Goal: Submit feedback/report problem

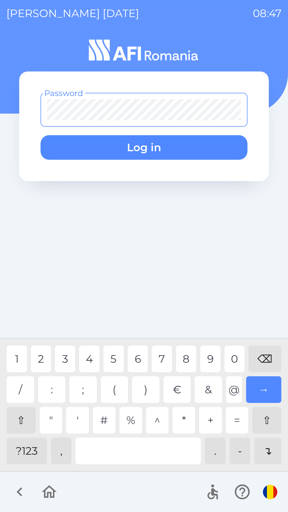
click at [26, 446] on div "?123" at bounding box center [27, 450] width 40 height 27
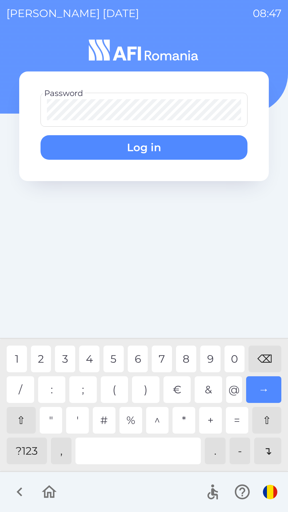
click at [141, 354] on div "6" at bounding box center [138, 358] width 20 height 27
click at [64, 358] on div "3" at bounding box center [65, 358] width 20 height 27
click at [82, 358] on div "4" at bounding box center [89, 358] width 20 height 27
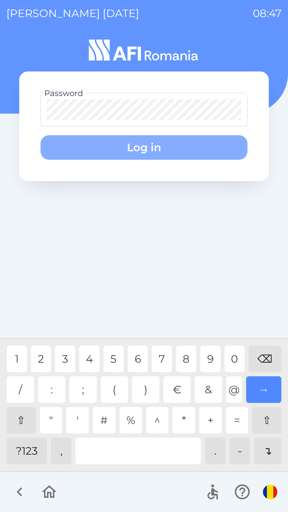
click at [158, 145] on button "Log in" at bounding box center [144, 147] width 207 height 25
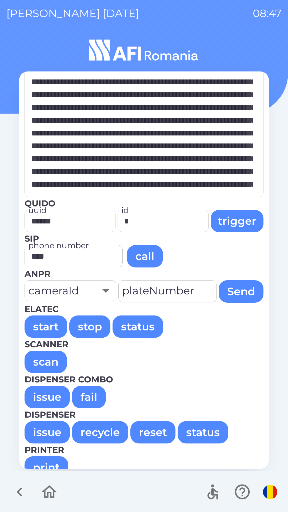
scroll to position [36, 0]
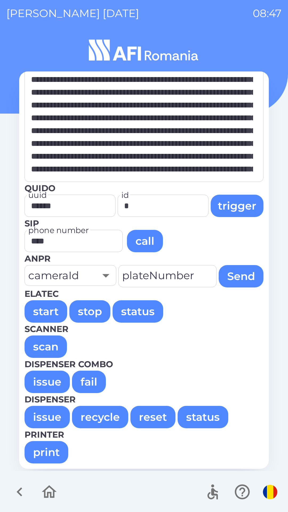
click at [45, 379] on button "issue" at bounding box center [47, 381] width 45 height 22
click at [47, 382] on button "issue" at bounding box center [47, 381] width 45 height 22
click at [50, 382] on button "issue" at bounding box center [47, 381] width 45 height 22
click at [51, 382] on button "issue" at bounding box center [47, 381] width 45 height 22
click at [52, 383] on button "issue" at bounding box center [47, 381] width 45 height 22
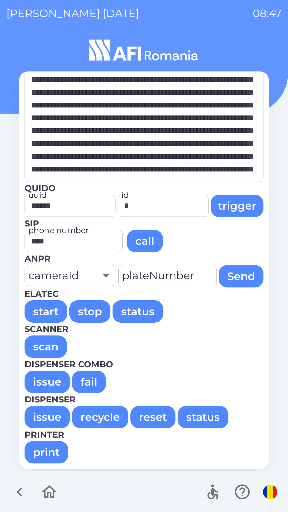
click at [51, 382] on button "issue" at bounding box center [47, 381] width 45 height 22
click at [51, 383] on button "issue" at bounding box center [47, 381] width 45 height 22
click at [51, 382] on button "issue" at bounding box center [47, 381] width 45 height 22
click at [52, 383] on button "issue" at bounding box center [47, 381] width 45 height 22
click at [51, 383] on button "issue" at bounding box center [47, 381] width 45 height 22
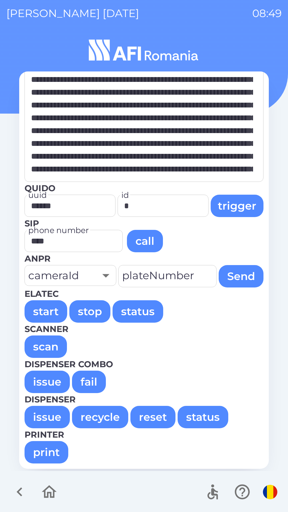
click at [44, 381] on button "issue" at bounding box center [47, 381] width 45 height 22
click at [47, 382] on button "issue" at bounding box center [47, 381] width 45 height 22
click at [48, 382] on button "issue" at bounding box center [47, 381] width 45 height 22
click at [49, 382] on button "issue" at bounding box center [47, 381] width 45 height 22
click at [48, 381] on button "issue" at bounding box center [47, 381] width 45 height 22
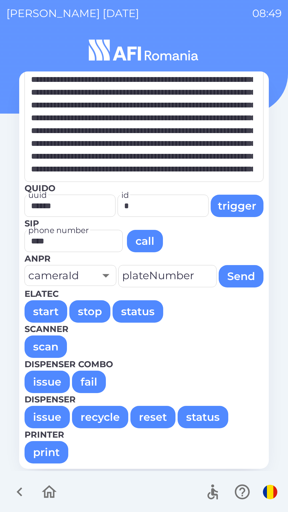
click at [49, 381] on button "issue" at bounding box center [47, 381] width 45 height 22
click at [51, 383] on button "issue" at bounding box center [47, 381] width 45 height 22
click at [49, 381] on button "issue" at bounding box center [47, 381] width 45 height 22
click at [50, 382] on button "issue" at bounding box center [47, 381] width 45 height 22
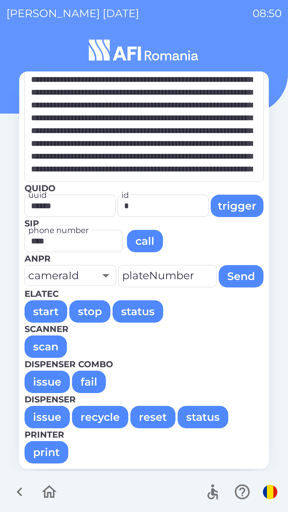
click at [47, 383] on button "issue" at bounding box center [47, 381] width 45 height 22
click at [47, 380] on button "issue" at bounding box center [47, 381] width 45 height 22
click at [48, 382] on button "issue" at bounding box center [47, 381] width 45 height 22
click at [49, 381] on button "issue" at bounding box center [47, 381] width 45 height 22
click at [49, 382] on button "issue" at bounding box center [47, 381] width 45 height 22
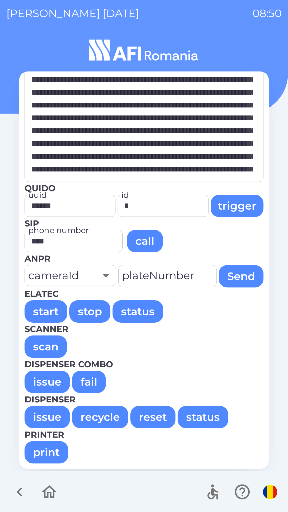
click at [50, 383] on button "issue" at bounding box center [47, 381] width 45 height 22
click at [50, 381] on button "issue" at bounding box center [47, 381] width 45 height 22
click at [49, 382] on button "issue" at bounding box center [47, 381] width 45 height 22
click at [49, 381] on button "issue" at bounding box center [47, 381] width 45 height 22
click at [51, 382] on button "issue" at bounding box center [47, 381] width 45 height 22
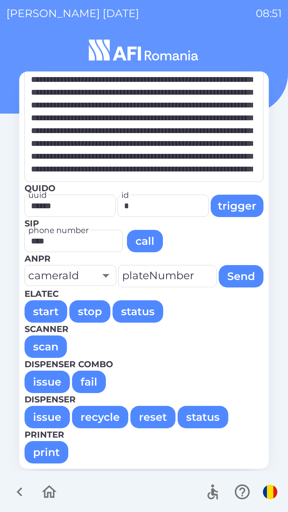
click at [48, 382] on button "issue" at bounding box center [47, 381] width 45 height 22
click at [48, 381] on button "issue" at bounding box center [47, 381] width 45 height 22
click at [50, 381] on button "issue" at bounding box center [47, 381] width 45 height 22
click at [47, 379] on button "issue" at bounding box center [47, 381] width 45 height 22
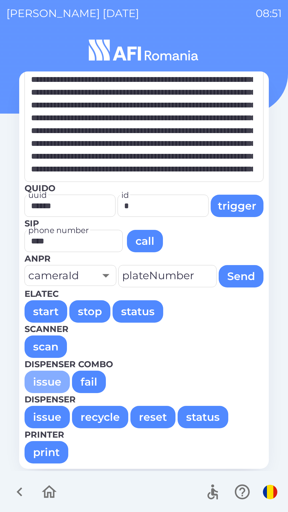
click at [49, 380] on button "issue" at bounding box center [47, 381] width 45 height 22
click at [49, 381] on button "issue" at bounding box center [47, 381] width 45 height 22
click at [48, 381] on button "issue" at bounding box center [47, 381] width 45 height 22
click at [47, 380] on button "issue" at bounding box center [47, 381] width 45 height 22
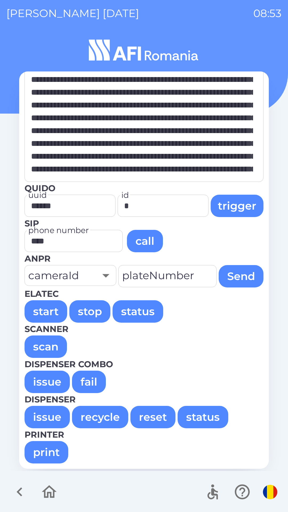
click at [49, 383] on button "issue" at bounding box center [47, 381] width 45 height 22
click at [49, 382] on button "issue" at bounding box center [47, 381] width 45 height 22
click at [49, 385] on button "issue" at bounding box center [47, 381] width 45 height 22
click at [50, 382] on button "issue" at bounding box center [47, 381] width 45 height 22
click at [52, 381] on button "issue" at bounding box center [47, 381] width 45 height 22
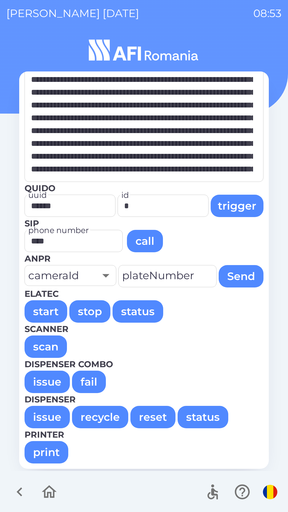
click at [48, 382] on button "issue" at bounding box center [47, 381] width 45 height 22
click at [49, 382] on button "issue" at bounding box center [47, 381] width 45 height 22
click at [53, 381] on button "issue" at bounding box center [47, 381] width 45 height 22
click at [53, 380] on button "issue" at bounding box center [47, 381] width 45 height 22
click at [52, 381] on button "issue" at bounding box center [47, 381] width 45 height 22
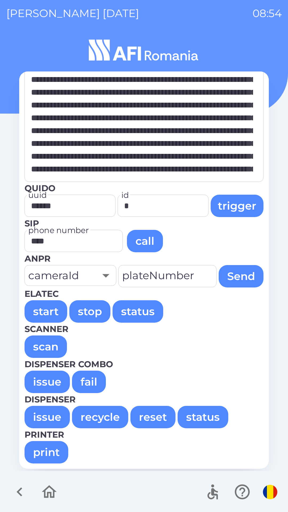
click at [47, 382] on button "issue" at bounding box center [47, 381] width 45 height 22
click at [49, 382] on button "issue" at bounding box center [47, 381] width 45 height 22
click at [51, 382] on button "issue" at bounding box center [47, 381] width 45 height 22
click at [53, 382] on button "issue" at bounding box center [47, 381] width 45 height 22
click at [52, 382] on button "issue" at bounding box center [47, 381] width 45 height 22
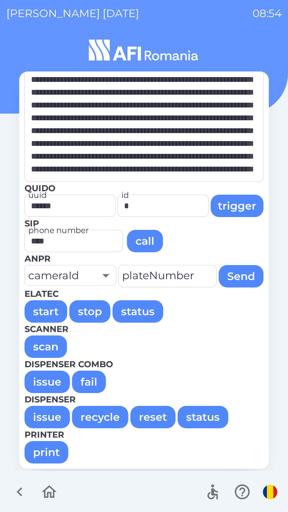
click at [53, 383] on button "issue" at bounding box center [47, 381] width 45 height 22
click at [51, 383] on button "issue" at bounding box center [47, 381] width 45 height 22
click at [50, 385] on button "issue" at bounding box center [47, 381] width 45 height 22
click at [49, 381] on button "issue" at bounding box center [47, 381] width 45 height 22
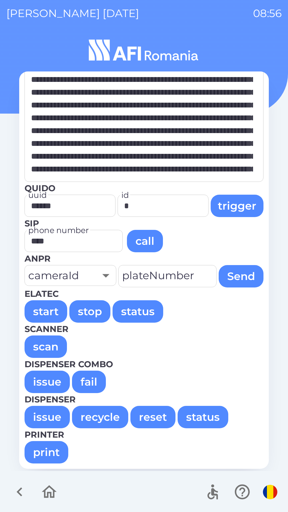
click at [52, 381] on button "issue" at bounding box center [47, 381] width 45 height 22
click at [50, 379] on button "issue" at bounding box center [47, 381] width 45 height 22
click at [53, 383] on button "issue" at bounding box center [47, 381] width 45 height 22
click at [52, 379] on button "issue" at bounding box center [47, 381] width 45 height 22
click at [53, 382] on button "issue" at bounding box center [47, 381] width 45 height 22
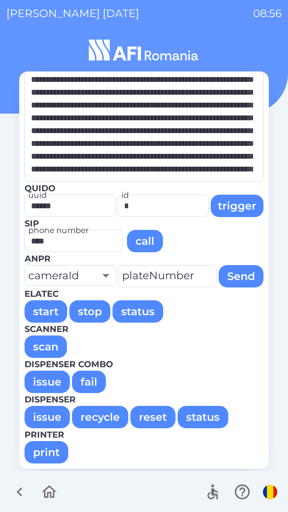
click at [51, 380] on button "issue" at bounding box center [47, 381] width 45 height 22
click at [52, 380] on button "issue" at bounding box center [47, 381] width 45 height 22
click at [52, 381] on button "issue" at bounding box center [47, 381] width 45 height 22
click at [51, 381] on button "issue" at bounding box center [47, 381] width 45 height 22
click at [50, 380] on button "issue" at bounding box center [47, 381] width 45 height 22
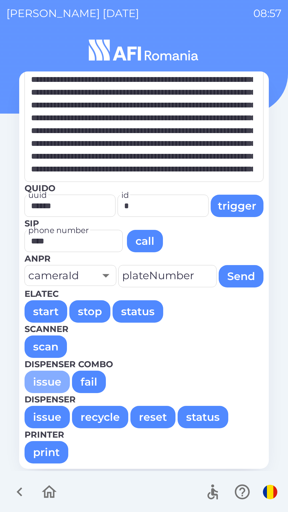
click at [53, 381] on button "issue" at bounding box center [47, 381] width 45 height 22
click at [52, 381] on button "issue" at bounding box center [47, 381] width 45 height 22
click at [49, 380] on button "issue" at bounding box center [47, 381] width 45 height 22
click at [48, 376] on button "issue" at bounding box center [47, 381] width 45 height 22
click at [47, 377] on button "issue" at bounding box center [47, 381] width 45 height 22
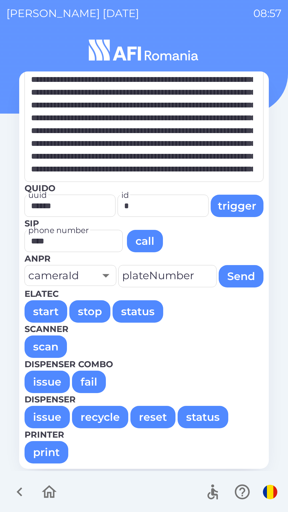
click at [47, 380] on button "issue" at bounding box center [47, 381] width 45 height 22
click at [48, 381] on button "issue" at bounding box center [47, 381] width 45 height 22
click at [47, 380] on button "issue" at bounding box center [47, 381] width 45 height 22
click at [47, 381] on button "issue" at bounding box center [47, 381] width 45 height 22
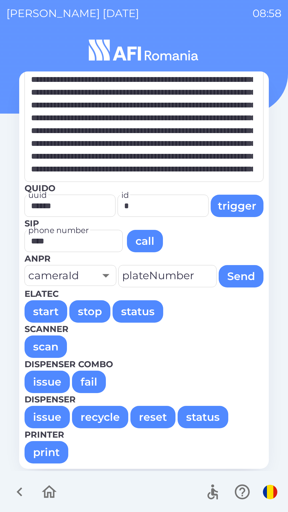
click at [37, 383] on button "issue" at bounding box center [47, 381] width 45 height 22
click at [37, 382] on button "issue" at bounding box center [47, 381] width 45 height 22
click at [39, 383] on button "issue" at bounding box center [47, 381] width 45 height 22
click at [39, 384] on button "issue" at bounding box center [47, 381] width 45 height 22
click at [37, 382] on button "issue" at bounding box center [47, 381] width 45 height 22
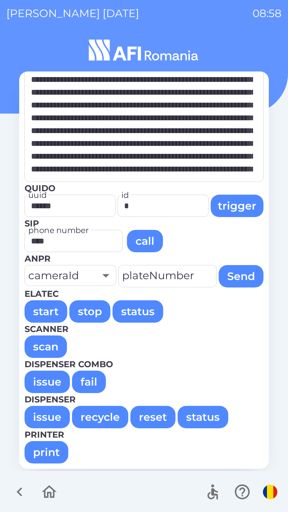
click at [38, 383] on button "issue" at bounding box center [47, 381] width 45 height 22
click at [38, 384] on button "issue" at bounding box center [47, 381] width 45 height 22
click at [37, 382] on button "issue" at bounding box center [47, 381] width 45 height 22
click at [37, 380] on button "issue" at bounding box center [47, 381] width 45 height 22
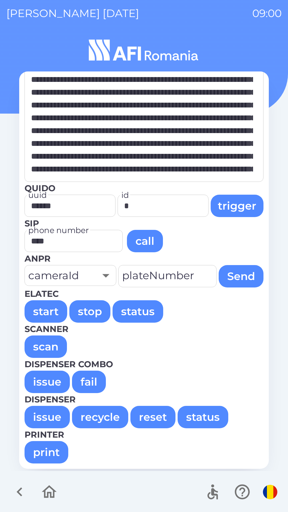
click at [46, 379] on button "issue" at bounding box center [47, 381] width 45 height 22
click at [46, 377] on button "issue" at bounding box center [47, 381] width 45 height 22
click at [47, 380] on button "issue" at bounding box center [47, 381] width 45 height 22
click at [46, 379] on button "issue" at bounding box center [47, 381] width 45 height 22
click at [47, 380] on button "issue" at bounding box center [47, 381] width 45 height 22
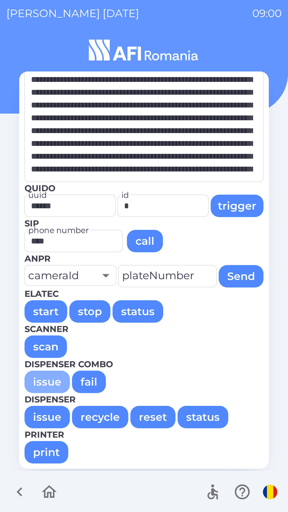
click at [47, 380] on button "issue" at bounding box center [47, 381] width 45 height 22
click at [48, 380] on button "issue" at bounding box center [47, 381] width 45 height 22
click at [48, 379] on button "issue" at bounding box center [47, 381] width 45 height 22
click at [47, 380] on button "issue" at bounding box center [47, 381] width 45 height 22
click at [47, 379] on button "issue" at bounding box center [47, 381] width 45 height 22
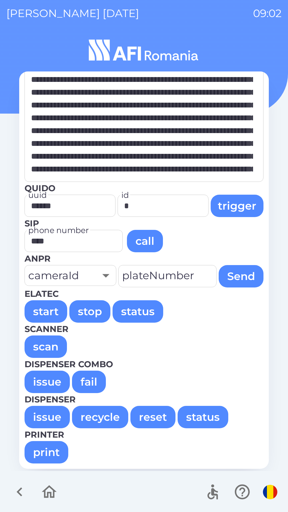
click at [54, 383] on button "issue" at bounding box center [47, 381] width 45 height 22
click at [52, 383] on button "issue" at bounding box center [47, 381] width 45 height 22
click at [53, 382] on button "issue" at bounding box center [47, 381] width 45 height 22
click at [52, 384] on button "issue" at bounding box center [47, 381] width 45 height 22
click at [53, 385] on button "issue" at bounding box center [47, 381] width 45 height 22
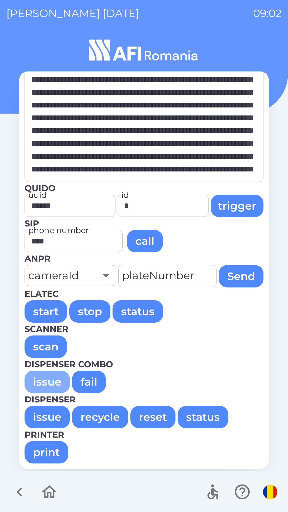
click at [52, 383] on button "issue" at bounding box center [47, 381] width 45 height 22
click at [53, 385] on button "issue" at bounding box center [47, 381] width 45 height 22
click at [52, 384] on button "issue" at bounding box center [47, 381] width 45 height 22
click at [51, 381] on button "issue" at bounding box center [47, 381] width 45 height 22
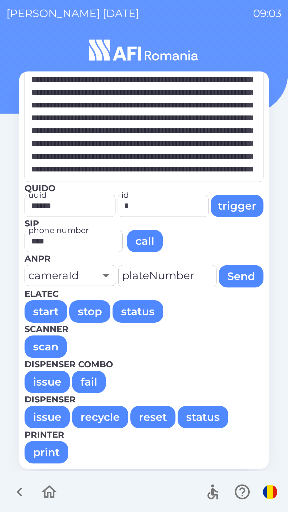
click at [37, 382] on button "issue" at bounding box center [47, 381] width 45 height 22
click at [41, 382] on button "issue" at bounding box center [47, 381] width 45 height 22
click at [42, 381] on button "issue" at bounding box center [47, 381] width 45 height 22
click at [43, 381] on button "issue" at bounding box center [47, 381] width 45 height 22
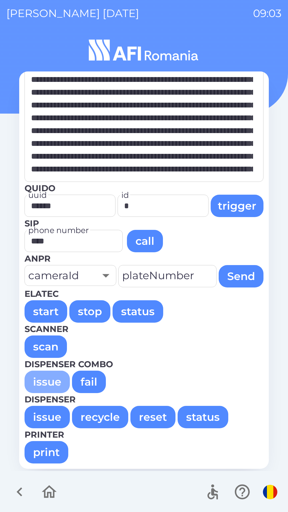
click at [43, 382] on button "issue" at bounding box center [47, 381] width 45 height 22
click at [43, 381] on button "issue" at bounding box center [47, 381] width 45 height 22
click at [45, 383] on button "issue" at bounding box center [47, 381] width 45 height 22
click at [44, 382] on button "issue" at bounding box center [47, 381] width 45 height 22
click at [45, 382] on button "issue" at bounding box center [47, 381] width 45 height 22
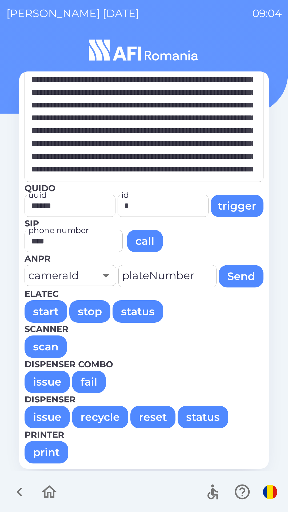
click at [41, 382] on button "issue" at bounding box center [47, 381] width 45 height 22
click at [42, 380] on button "issue" at bounding box center [47, 381] width 45 height 22
click at [44, 381] on button "issue" at bounding box center [47, 381] width 45 height 22
click at [46, 382] on button "issue" at bounding box center [47, 381] width 45 height 22
click at [43, 381] on button "issue" at bounding box center [47, 381] width 45 height 22
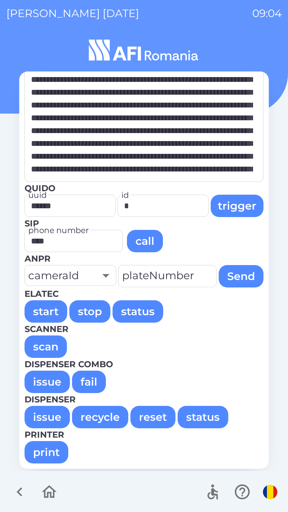
click at [44, 382] on button "issue" at bounding box center [47, 381] width 45 height 22
click at [43, 381] on button "issue" at bounding box center [47, 381] width 45 height 22
click at [45, 382] on button "issue" at bounding box center [47, 381] width 45 height 22
click at [46, 382] on button "issue" at bounding box center [47, 381] width 45 height 22
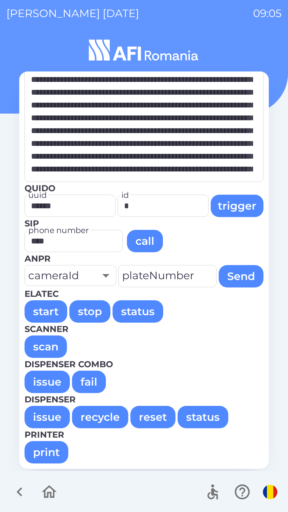
click at [36, 387] on button "issue" at bounding box center [47, 381] width 45 height 22
click at [41, 380] on button "issue" at bounding box center [47, 381] width 45 height 22
click at [39, 379] on button "issue" at bounding box center [47, 381] width 45 height 22
click at [41, 380] on button "issue" at bounding box center [47, 381] width 45 height 22
click at [41, 381] on button "issue" at bounding box center [47, 381] width 45 height 22
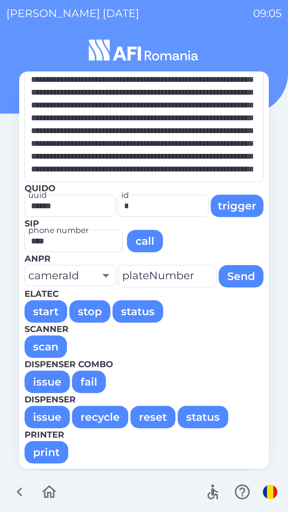
click at [41, 380] on button "issue" at bounding box center [47, 381] width 45 height 22
click at [43, 384] on button "issue" at bounding box center [47, 381] width 45 height 22
click at [43, 382] on button "issue" at bounding box center [47, 381] width 45 height 22
click at [42, 381] on button "issue" at bounding box center [47, 381] width 45 height 22
click at [43, 380] on button "issue" at bounding box center [47, 381] width 45 height 22
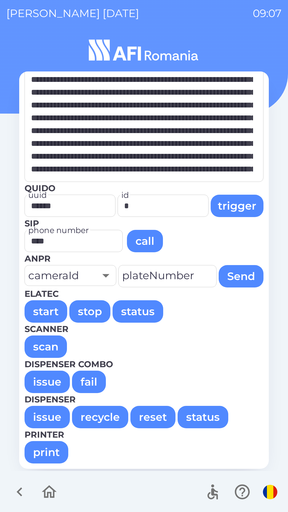
click at [42, 383] on button "issue" at bounding box center [47, 381] width 45 height 22
click at [44, 383] on button "issue" at bounding box center [47, 381] width 45 height 22
click at [44, 381] on button "issue" at bounding box center [47, 381] width 45 height 22
click at [46, 381] on button "issue" at bounding box center [47, 381] width 45 height 22
click at [47, 382] on button "issue" at bounding box center [47, 381] width 45 height 22
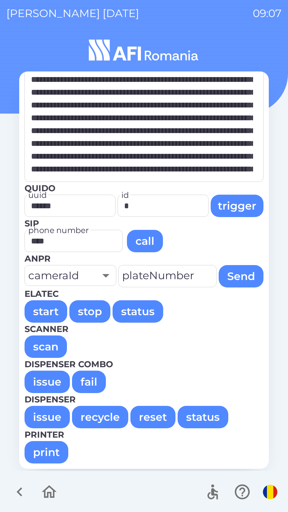
click at [46, 382] on button "issue" at bounding box center [47, 381] width 45 height 22
click at [47, 381] on button "issue" at bounding box center [47, 381] width 45 height 22
click at [48, 382] on button "issue" at bounding box center [47, 381] width 45 height 22
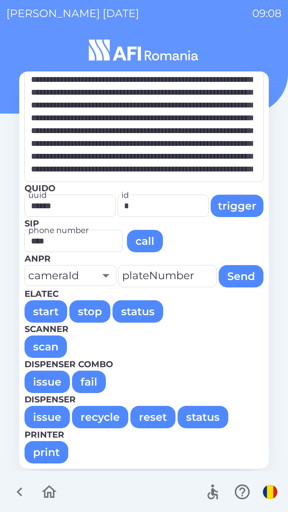
click at [40, 379] on button "issue" at bounding box center [47, 381] width 45 height 22
click at [42, 381] on button "issue" at bounding box center [47, 381] width 45 height 22
click at [43, 380] on button "issue" at bounding box center [47, 381] width 45 height 22
click at [42, 381] on button "issue" at bounding box center [47, 381] width 45 height 22
click at [42, 380] on button "issue" at bounding box center [47, 381] width 45 height 22
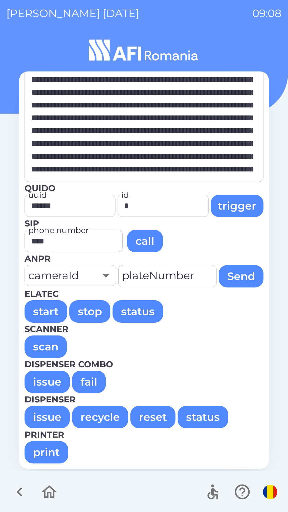
click at [42, 380] on button "issue" at bounding box center [47, 381] width 45 height 22
click at [42, 381] on button "issue" at bounding box center [47, 381] width 45 height 22
click at [43, 380] on button "issue" at bounding box center [47, 381] width 45 height 22
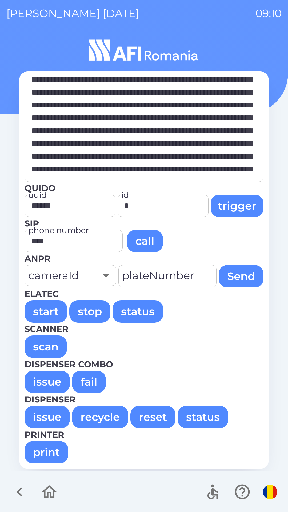
click at [46, 383] on button "issue" at bounding box center [47, 381] width 45 height 22
click at [41, 380] on button "issue" at bounding box center [47, 381] width 45 height 22
click at [42, 380] on button "issue" at bounding box center [47, 381] width 45 height 22
click at [43, 381] on button "issue" at bounding box center [47, 381] width 45 height 22
click at [42, 380] on button "issue" at bounding box center [47, 381] width 45 height 22
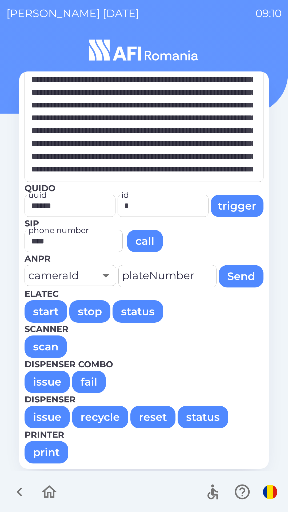
click at [43, 381] on button "issue" at bounding box center [47, 381] width 45 height 22
click at [46, 382] on button "issue" at bounding box center [47, 381] width 45 height 22
click at [49, 382] on button "issue" at bounding box center [47, 381] width 45 height 22
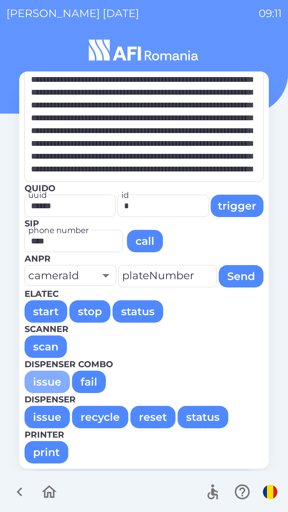
click at [37, 386] on button "issue" at bounding box center [47, 381] width 45 height 22
click at [44, 379] on button "issue" at bounding box center [47, 381] width 45 height 22
click at [44, 380] on button "issue" at bounding box center [47, 381] width 45 height 22
click at [41, 381] on button "issue" at bounding box center [47, 381] width 45 height 22
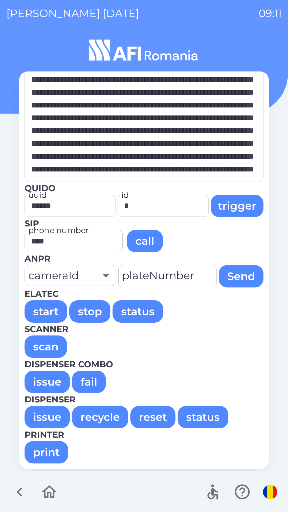
click at [40, 381] on button "issue" at bounding box center [47, 381] width 45 height 22
click at [43, 384] on button "issue" at bounding box center [47, 381] width 45 height 22
click at [38, 380] on button "issue" at bounding box center [47, 381] width 45 height 22
click at [41, 380] on button "issue" at bounding box center [47, 381] width 45 height 22
click at [43, 380] on button "issue" at bounding box center [47, 381] width 45 height 22
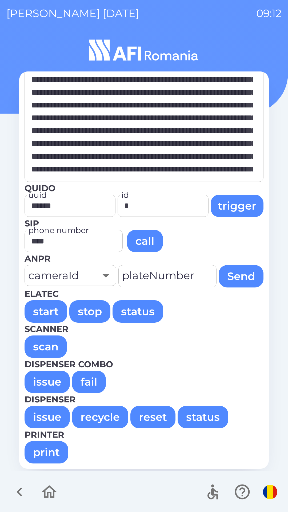
click at [42, 380] on button "issue" at bounding box center [47, 381] width 45 height 22
click at [44, 382] on button "issue" at bounding box center [47, 381] width 45 height 22
click at [46, 382] on button "issue" at bounding box center [47, 381] width 45 height 22
click at [42, 380] on button "issue" at bounding box center [47, 381] width 45 height 22
click at [43, 379] on button "issue" at bounding box center [47, 381] width 45 height 22
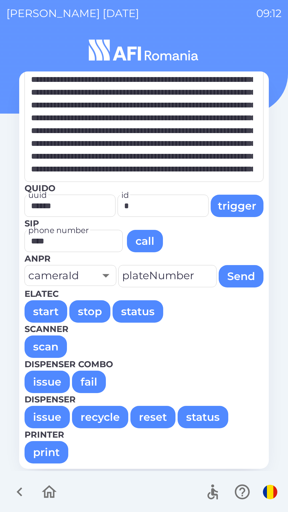
click at [44, 379] on button "issue" at bounding box center [47, 381] width 45 height 22
click at [43, 380] on button "issue" at bounding box center [47, 381] width 45 height 22
click at [44, 380] on button "issue" at bounding box center [47, 381] width 45 height 22
click at [43, 381] on button "issue" at bounding box center [47, 381] width 45 height 22
click at [43, 380] on button "issue" at bounding box center [47, 381] width 45 height 22
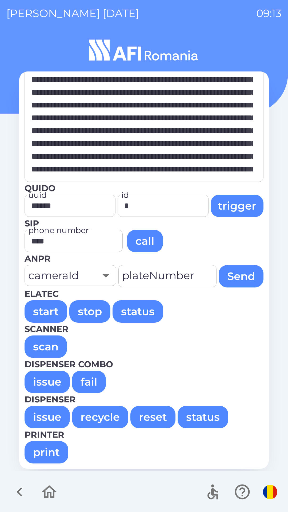
click at [42, 384] on button "issue" at bounding box center [47, 381] width 45 height 22
click at [42, 382] on button "issue" at bounding box center [47, 381] width 45 height 22
click at [42, 383] on button "issue" at bounding box center [47, 381] width 45 height 22
click at [43, 384] on button "issue" at bounding box center [47, 381] width 45 height 22
click at [43, 383] on button "issue" at bounding box center [47, 381] width 45 height 22
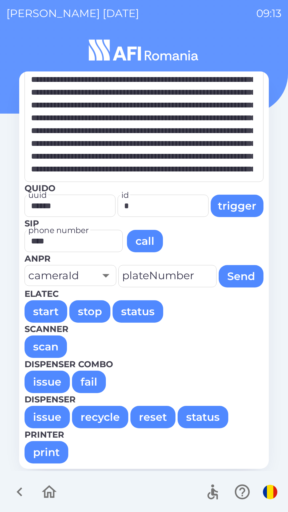
click at [42, 383] on button "issue" at bounding box center [47, 381] width 45 height 22
click at [43, 383] on button "issue" at bounding box center [47, 381] width 45 height 22
click at [43, 382] on button "issue" at bounding box center [47, 381] width 45 height 22
click at [43, 381] on button "issue" at bounding box center [47, 381] width 45 height 22
click at [42, 381] on button "issue" at bounding box center [47, 381] width 45 height 22
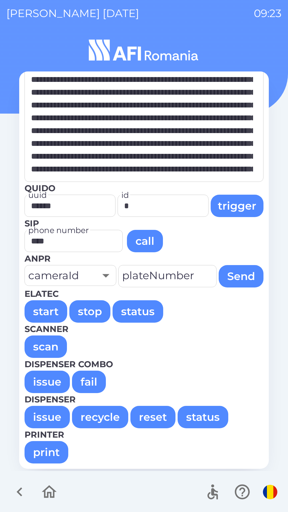
click at [55, 384] on button "issue" at bounding box center [47, 381] width 45 height 22
click at [51, 381] on button "issue" at bounding box center [47, 381] width 45 height 22
click at [53, 384] on button "issue" at bounding box center [47, 381] width 45 height 22
click at [50, 381] on button "issue" at bounding box center [47, 381] width 45 height 22
click at [54, 383] on button "issue" at bounding box center [47, 381] width 45 height 22
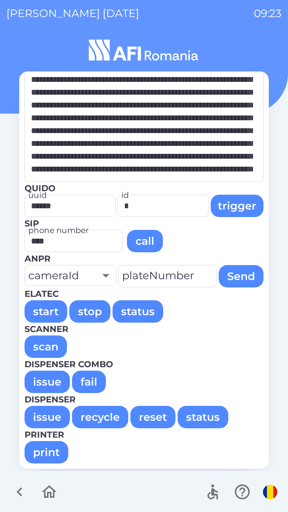
click at [50, 381] on button "issue" at bounding box center [47, 381] width 45 height 22
click at [51, 381] on button "issue" at bounding box center [47, 381] width 45 height 22
click at [52, 383] on button "issue" at bounding box center [47, 381] width 45 height 22
click at [52, 382] on button "issue" at bounding box center [47, 381] width 45 height 22
click at [48, 379] on button "issue" at bounding box center [47, 381] width 45 height 22
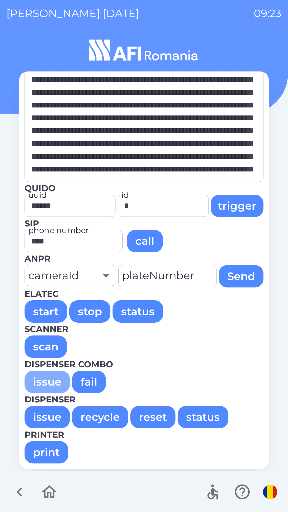
click at [48, 380] on button "issue" at bounding box center [47, 381] width 45 height 22
click at [42, 380] on button "issue" at bounding box center [47, 381] width 45 height 22
click at [43, 382] on button "issue" at bounding box center [47, 381] width 45 height 22
click at [42, 382] on button "issue" at bounding box center [47, 381] width 45 height 22
click at [43, 382] on button "issue" at bounding box center [47, 381] width 45 height 22
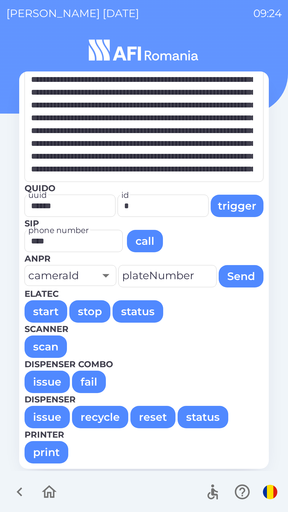
click at [43, 382] on button "issue" at bounding box center [47, 381] width 45 height 22
click at [43, 381] on button "issue" at bounding box center [47, 381] width 45 height 22
click at [42, 381] on button "issue" at bounding box center [47, 381] width 45 height 22
click at [43, 381] on button "issue" at bounding box center [47, 381] width 45 height 22
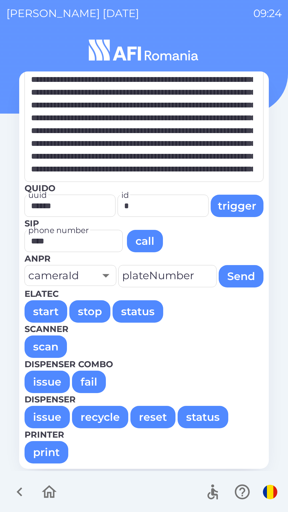
click at [43, 381] on button "issue" at bounding box center [47, 381] width 45 height 22
click at [38, 382] on button "issue" at bounding box center [47, 381] width 45 height 22
click at [42, 384] on button "issue" at bounding box center [47, 381] width 45 height 22
click at [41, 380] on button "issue" at bounding box center [47, 381] width 45 height 22
click at [43, 383] on button "issue" at bounding box center [47, 381] width 45 height 22
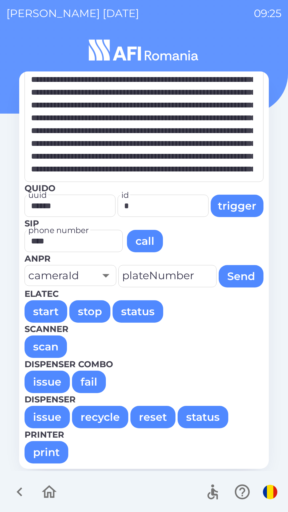
click at [42, 382] on button "issue" at bounding box center [47, 381] width 45 height 22
click at [42, 383] on button "issue" at bounding box center [47, 381] width 45 height 22
click at [42, 381] on button "issue" at bounding box center [47, 381] width 45 height 22
click at [42, 382] on button "issue" at bounding box center [47, 381] width 45 height 22
click at [41, 380] on button "issue" at bounding box center [47, 381] width 45 height 22
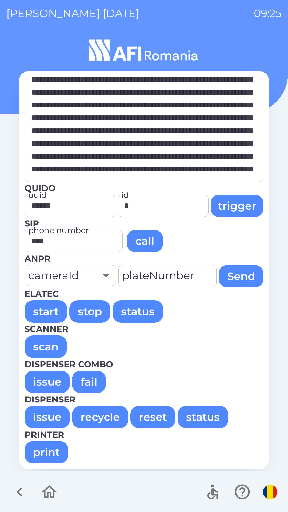
click at [41, 380] on button "issue" at bounding box center [47, 381] width 45 height 22
click at [42, 384] on button "issue" at bounding box center [47, 381] width 45 height 22
click at [42, 383] on button "issue" at bounding box center [47, 381] width 45 height 22
click at [44, 383] on button "issue" at bounding box center [47, 381] width 45 height 22
click at [43, 382] on button "issue" at bounding box center [47, 381] width 45 height 22
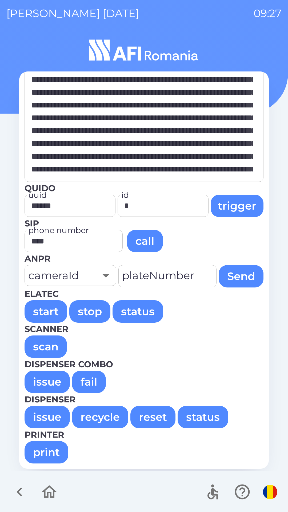
click at [43, 382] on button "issue" at bounding box center [47, 381] width 45 height 22
click at [45, 382] on button "issue" at bounding box center [47, 381] width 45 height 22
click at [43, 381] on button "issue" at bounding box center [47, 381] width 45 height 22
click at [44, 381] on button "issue" at bounding box center [47, 381] width 45 height 22
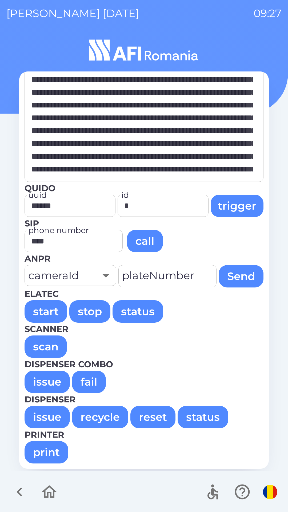
click at [44, 380] on button "issue" at bounding box center [47, 381] width 45 height 22
click at [34, 381] on button "issue" at bounding box center [47, 381] width 45 height 22
click at [36, 383] on button "issue" at bounding box center [47, 381] width 45 height 22
click at [33, 380] on button "issue" at bounding box center [47, 381] width 45 height 22
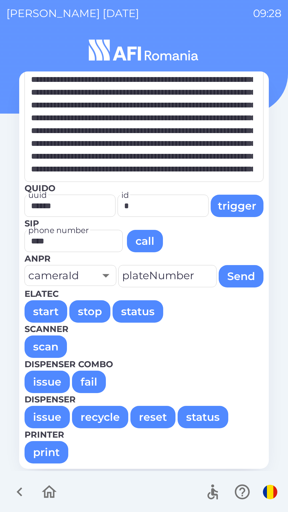
click at [36, 381] on button "issue" at bounding box center [47, 381] width 45 height 22
click at [38, 382] on button "issue" at bounding box center [47, 381] width 45 height 22
click at [35, 380] on button "issue" at bounding box center [47, 381] width 45 height 22
click at [37, 382] on button "issue" at bounding box center [47, 381] width 45 height 22
click at [36, 381] on button "issue" at bounding box center [47, 381] width 45 height 22
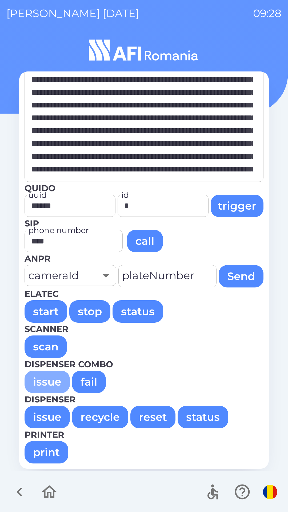
click at [35, 382] on button "issue" at bounding box center [47, 381] width 45 height 22
click at [43, 381] on button "issue" at bounding box center [47, 381] width 45 height 22
click at [47, 381] on button "issue" at bounding box center [47, 381] width 45 height 22
click at [46, 380] on button "issue" at bounding box center [47, 381] width 45 height 22
click at [45, 381] on button "issue" at bounding box center [47, 381] width 45 height 22
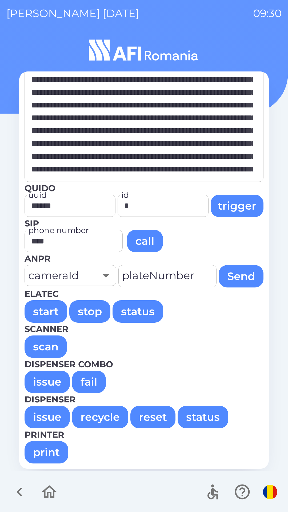
click at [44, 381] on button "issue" at bounding box center [47, 381] width 45 height 22
click at [43, 381] on button "issue" at bounding box center [47, 381] width 45 height 22
click at [43, 382] on button "issue" at bounding box center [47, 381] width 45 height 22
click at [42, 381] on button "issue" at bounding box center [47, 381] width 45 height 22
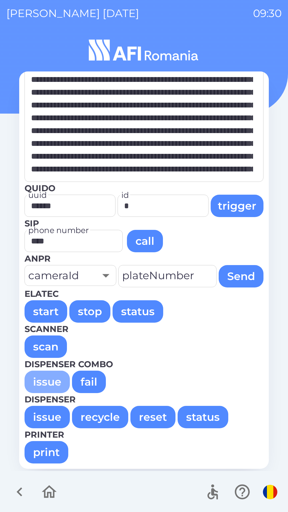
click at [44, 381] on button "issue" at bounding box center [47, 381] width 45 height 22
click at [45, 379] on button "issue" at bounding box center [47, 381] width 45 height 22
click at [46, 380] on button "issue" at bounding box center [47, 381] width 45 height 22
click at [46, 381] on button "issue" at bounding box center [47, 381] width 45 height 22
click at [47, 381] on button "issue" at bounding box center [47, 381] width 45 height 22
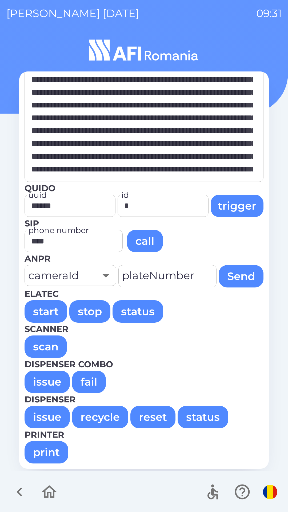
click at [44, 380] on button "issue" at bounding box center [47, 381] width 45 height 22
click at [46, 382] on button "issue" at bounding box center [47, 381] width 45 height 22
click at [44, 382] on button "issue" at bounding box center [47, 381] width 45 height 22
click at [44, 384] on button "issue" at bounding box center [47, 381] width 45 height 22
click at [43, 382] on button "issue" at bounding box center [47, 381] width 45 height 22
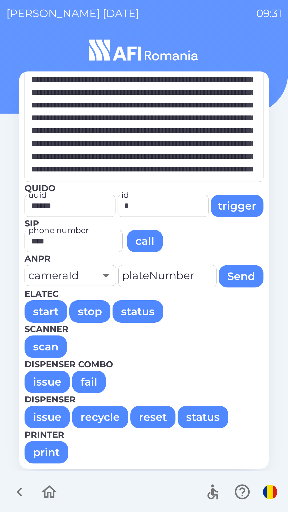
click at [43, 384] on button "issue" at bounding box center [47, 381] width 45 height 22
click at [49, 381] on button "issue" at bounding box center [47, 381] width 45 height 22
click at [53, 381] on button "issue" at bounding box center [47, 381] width 45 height 22
click at [50, 378] on button "issue" at bounding box center [47, 381] width 45 height 22
click at [51, 380] on button "issue" at bounding box center [47, 381] width 45 height 22
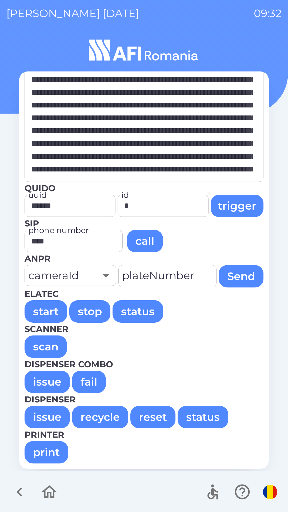
click at [49, 380] on button "issue" at bounding box center [47, 381] width 45 height 22
click at [48, 381] on button "issue" at bounding box center [47, 381] width 45 height 22
click at [49, 380] on button "issue" at bounding box center [47, 381] width 45 height 22
click at [48, 380] on button "issue" at bounding box center [47, 381] width 45 height 22
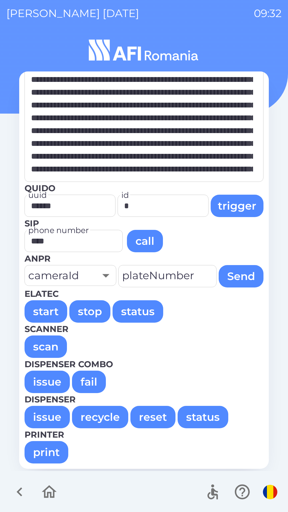
click at [49, 381] on button "issue" at bounding box center [47, 381] width 45 height 22
click at [40, 382] on button "issue" at bounding box center [47, 381] width 45 height 22
click at [42, 381] on button "issue" at bounding box center [47, 381] width 45 height 22
click at [42, 382] on button "issue" at bounding box center [47, 381] width 45 height 22
click at [44, 382] on button "issue" at bounding box center [47, 381] width 45 height 22
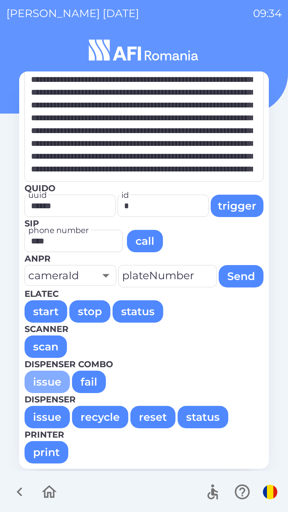
click at [44, 382] on button "issue" at bounding box center [47, 381] width 45 height 22
click at [46, 383] on button "issue" at bounding box center [47, 381] width 45 height 22
click at [43, 383] on button "issue" at bounding box center [47, 381] width 45 height 22
click at [44, 384] on button "issue" at bounding box center [47, 381] width 45 height 22
click at [43, 382] on button "issue" at bounding box center [47, 381] width 45 height 22
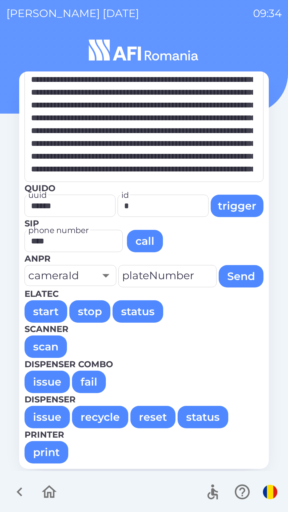
click at [42, 381] on button "issue" at bounding box center [47, 381] width 45 height 22
click at [37, 380] on button "issue" at bounding box center [47, 381] width 45 height 22
click at [41, 381] on button "issue" at bounding box center [47, 381] width 45 height 22
click at [41, 382] on button "issue" at bounding box center [47, 381] width 45 height 22
click at [39, 381] on button "issue" at bounding box center [47, 381] width 45 height 22
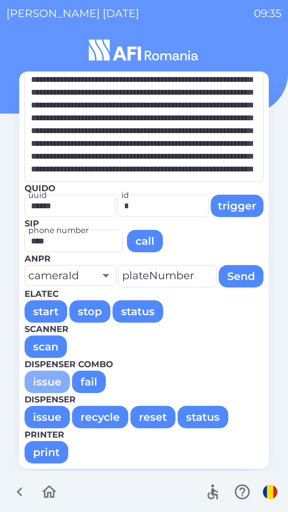
click at [41, 382] on button "issue" at bounding box center [47, 381] width 45 height 22
click at [39, 381] on button "issue" at bounding box center [47, 381] width 45 height 22
click at [41, 382] on button "issue" at bounding box center [47, 381] width 45 height 22
click at [40, 382] on button "issue" at bounding box center [47, 381] width 45 height 22
click at [38, 382] on button "issue" at bounding box center [47, 381] width 45 height 22
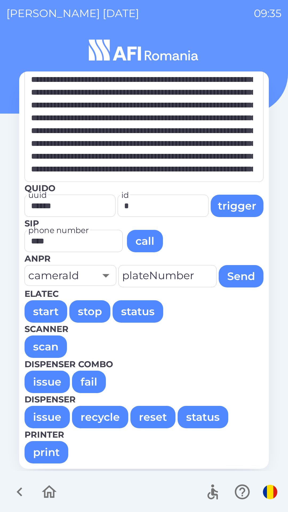
click at [40, 381] on button "issue" at bounding box center [47, 381] width 45 height 22
click at [42, 382] on button "issue" at bounding box center [47, 381] width 45 height 22
click at [43, 379] on button "issue" at bounding box center [47, 381] width 45 height 22
click at [38, 414] on button "issue" at bounding box center [47, 417] width 45 height 22
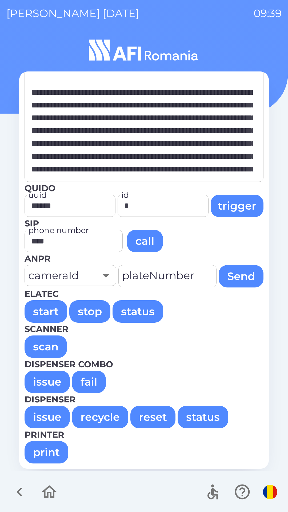
click at [43, 417] on button "issue" at bounding box center [47, 417] width 45 height 22
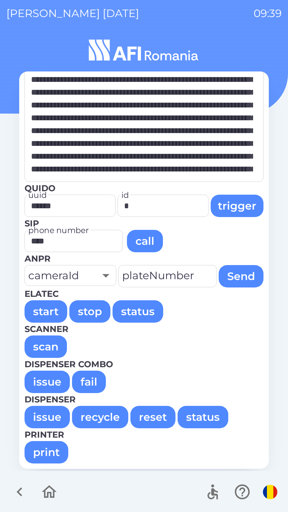
click at [39, 382] on button "issue" at bounding box center [47, 381] width 45 height 22
click at [47, 413] on button "issue" at bounding box center [47, 417] width 45 height 22
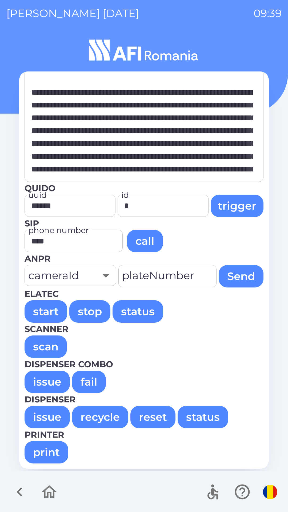
click at [54, 412] on button "issue" at bounding box center [47, 417] width 45 height 22
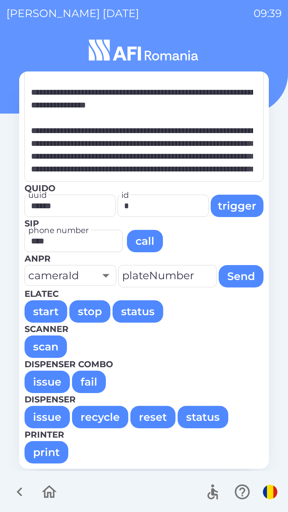
click at [42, 380] on button "issue" at bounding box center [47, 381] width 45 height 22
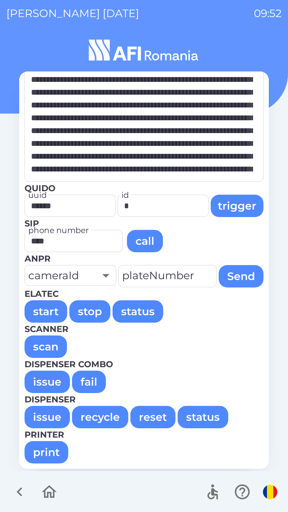
type textarea "**********"
